Goal: Task Accomplishment & Management: Manage account settings

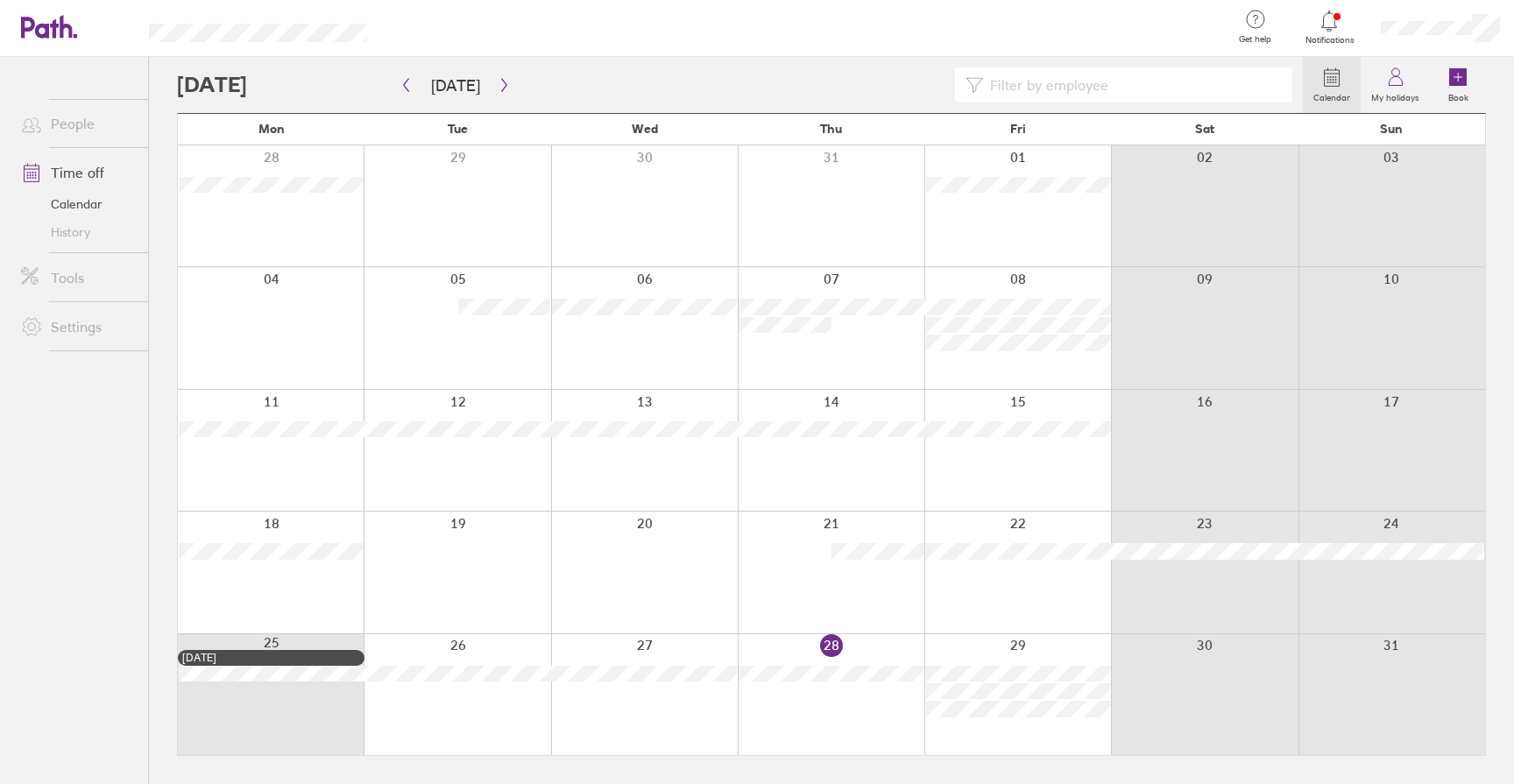
click at [1323, 32] on link "Notifications" at bounding box center [1328, 27] width 57 height 37
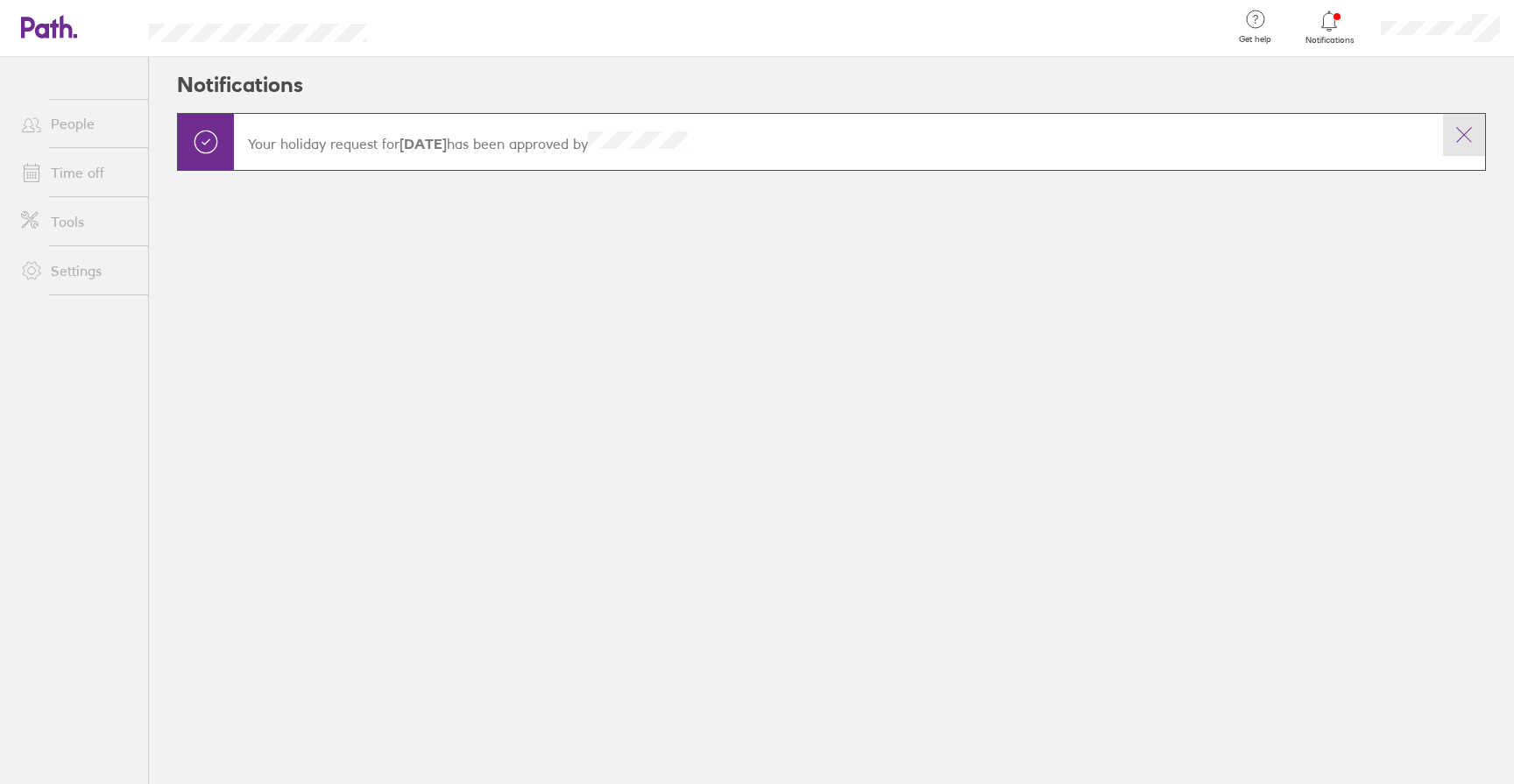
click at [1454, 128] on icon at bounding box center [1463, 135] width 21 height 21
